Goal: Information Seeking & Learning: Learn about a topic

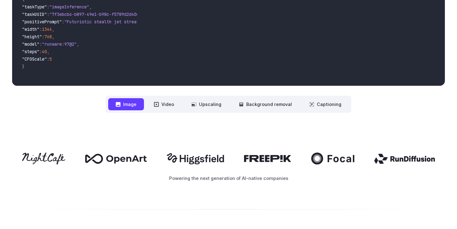
scroll to position [277, 0]
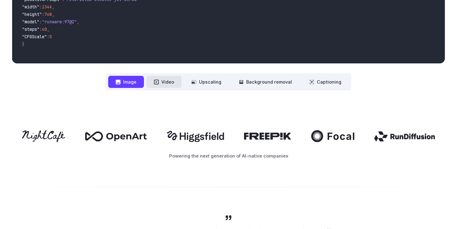
click at [162, 84] on button "Video" at bounding box center [163, 82] width 35 height 12
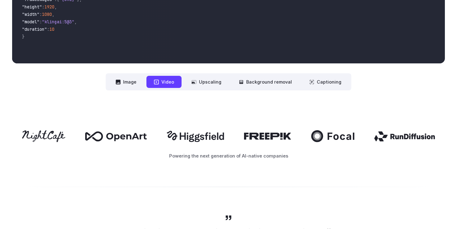
click at [162, 84] on button "Video" at bounding box center [163, 82] width 35 height 12
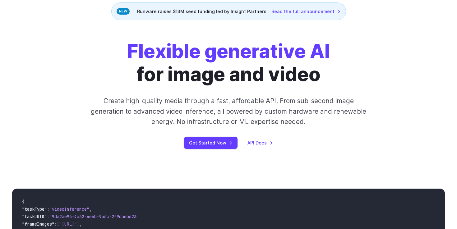
scroll to position [0, 0]
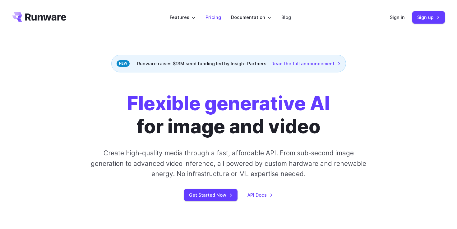
click at [220, 18] on link "Pricing" at bounding box center [213, 17] width 16 height 7
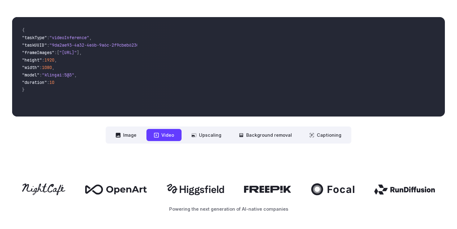
scroll to position [258, 0]
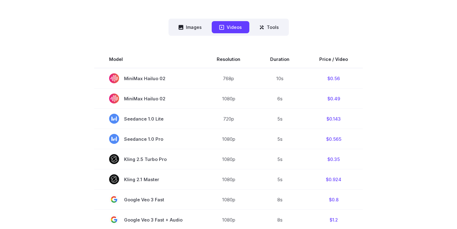
scroll to position [155, 0]
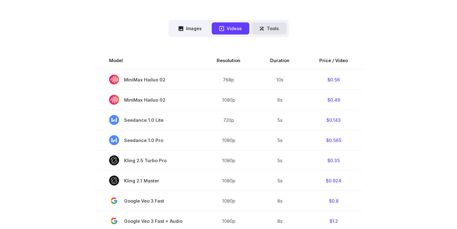
click at [266, 33] on button "Tools" at bounding box center [269, 28] width 34 height 12
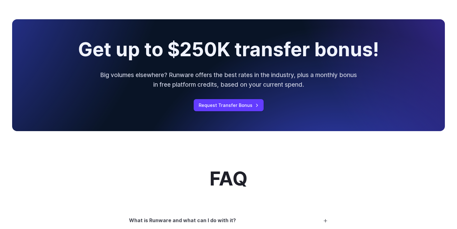
scroll to position [339, 0]
